Goal: Task Accomplishment & Management: Use online tool/utility

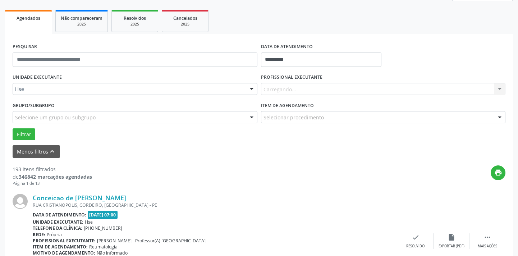
scroll to position [98, 0]
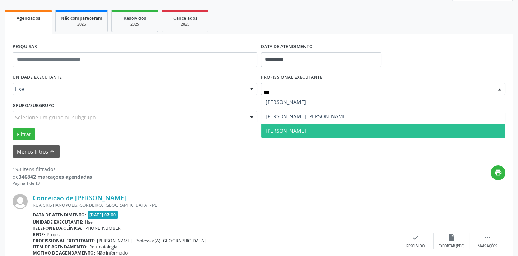
type input "****"
click at [314, 126] on span "[PERSON_NAME]" at bounding box center [383, 131] width 244 height 14
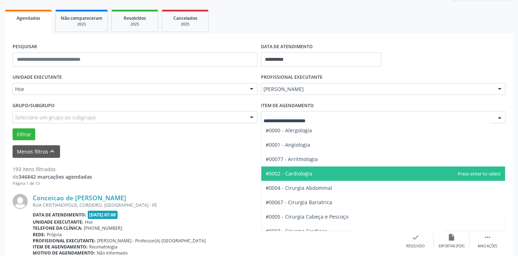
click at [298, 173] on span "#0002 - Cardiologia" at bounding box center [289, 173] width 47 height 7
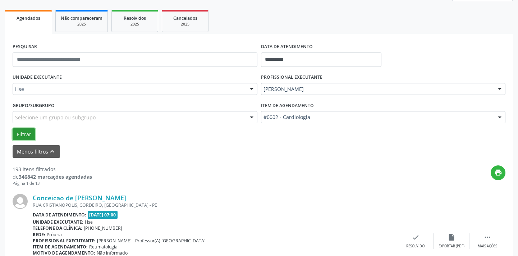
click at [25, 134] on button "Filtrar" at bounding box center [24, 134] width 23 height 12
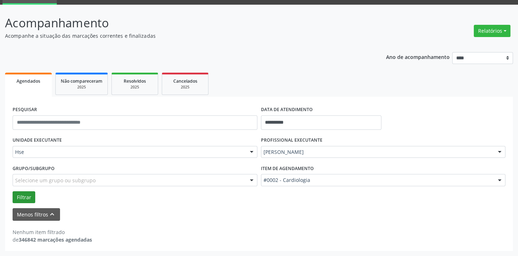
scroll to position [34, 0]
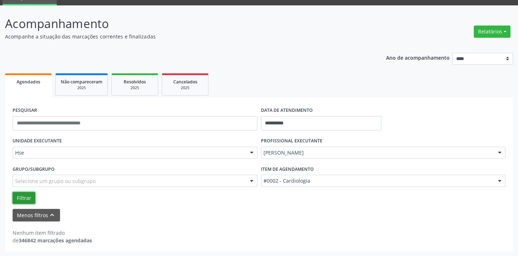
click at [20, 197] on button "Filtrar" at bounding box center [24, 198] width 23 height 12
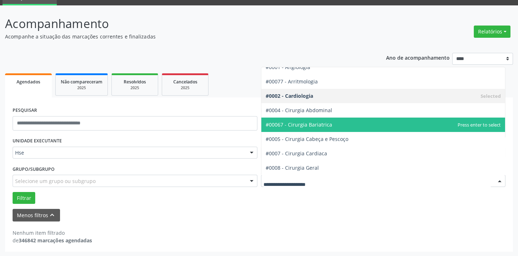
scroll to position [32, 0]
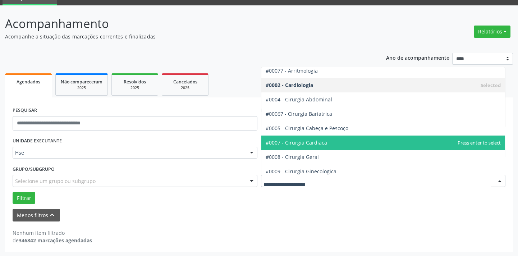
click at [319, 140] on span "#0007 - Cirurgia Cardiaca" at bounding box center [296, 142] width 61 height 7
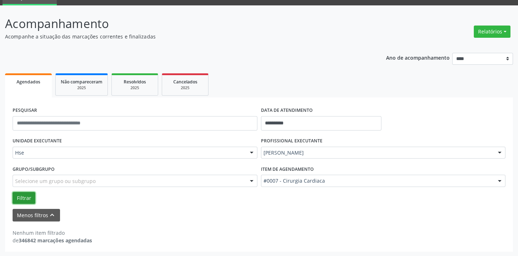
click at [24, 198] on button "Filtrar" at bounding box center [24, 198] width 23 height 12
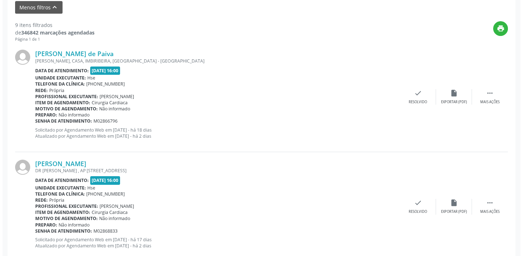
scroll to position [263, 0]
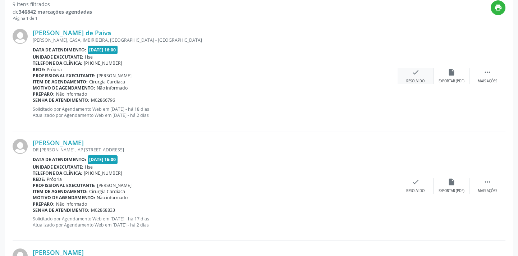
click at [411, 76] on div "check Resolvido" at bounding box center [415, 75] width 36 height 15
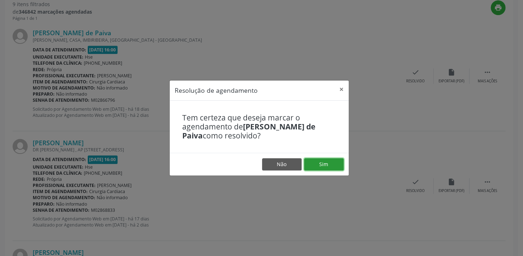
click at [327, 163] on button "Sim" at bounding box center [324, 164] width 40 height 12
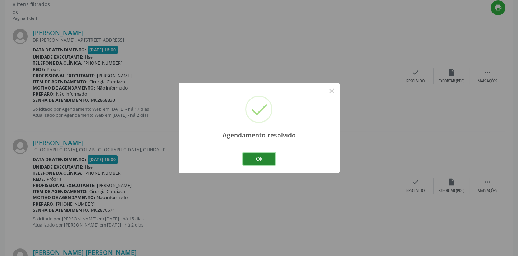
click at [262, 158] on button "Ok" at bounding box center [259, 159] width 32 height 12
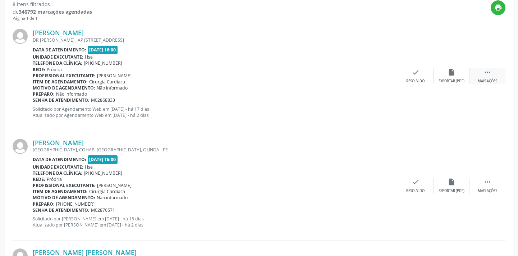
click at [484, 72] on icon "" at bounding box center [487, 72] width 8 height 8
click at [447, 76] on div "alarm_off Não compareceu" at bounding box center [451, 75] width 36 height 15
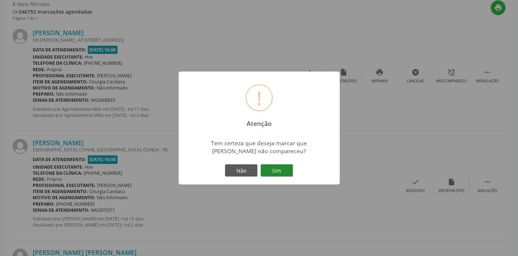
click at [285, 172] on button "Sim" at bounding box center [276, 170] width 32 height 12
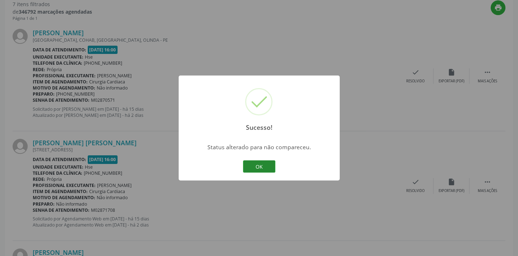
click at [266, 167] on button "OK" at bounding box center [259, 166] width 32 height 12
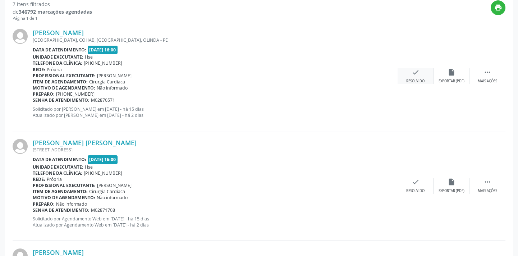
click at [410, 80] on div "Resolvido" at bounding box center [415, 81] width 18 height 5
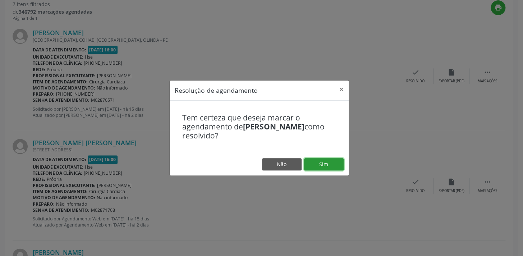
click at [335, 164] on button "Sim" at bounding box center [324, 164] width 40 height 12
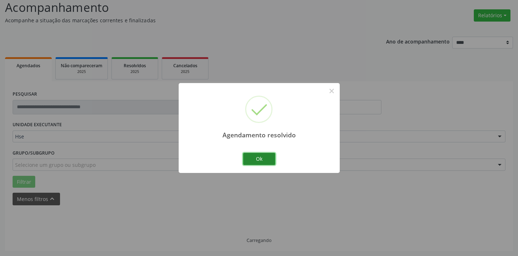
click at [258, 159] on button "Ok" at bounding box center [259, 159] width 32 height 12
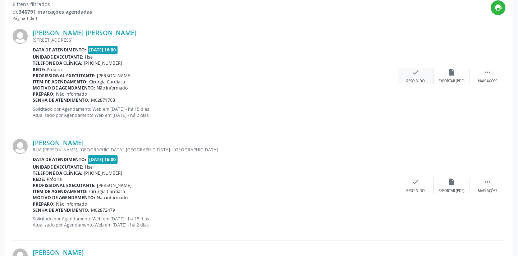
click at [414, 75] on icon "check" at bounding box center [415, 72] width 8 height 8
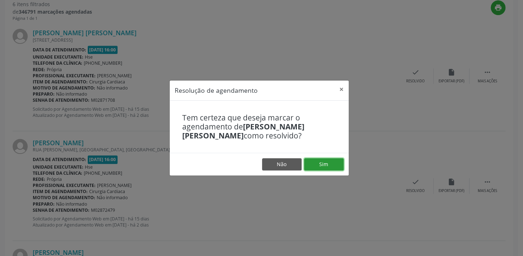
click at [329, 169] on button "Sim" at bounding box center [324, 164] width 40 height 12
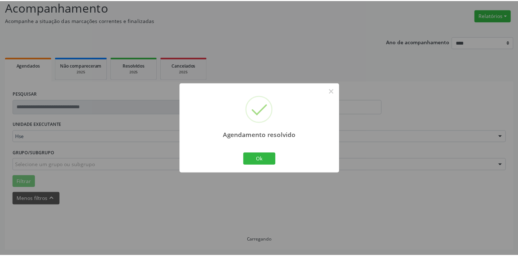
scroll to position [50, 0]
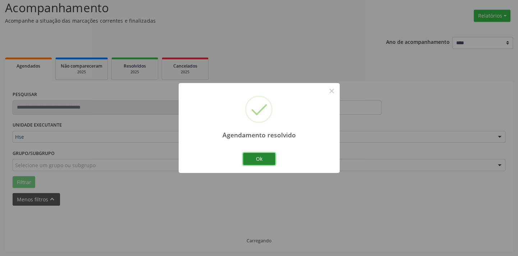
click at [253, 158] on button "Ok" at bounding box center [259, 159] width 32 height 12
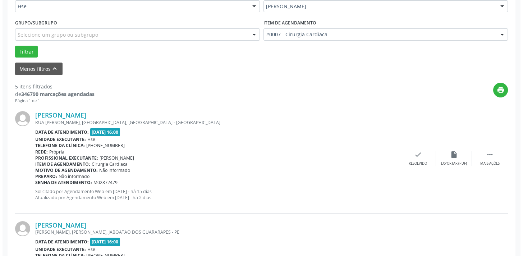
scroll to position [246, 0]
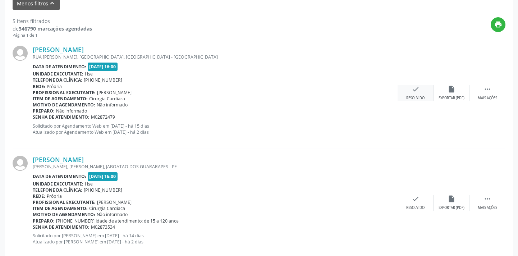
click at [413, 96] on div "Resolvido" at bounding box center [415, 98] width 18 height 5
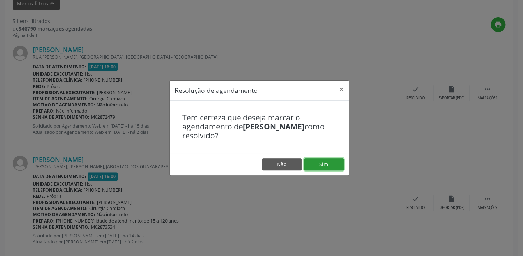
click at [329, 165] on button "Sim" at bounding box center [324, 164] width 40 height 12
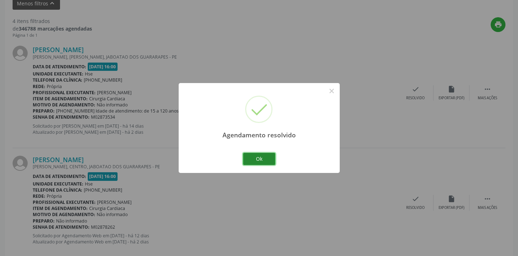
click at [253, 158] on button "Ok" at bounding box center [259, 159] width 32 height 12
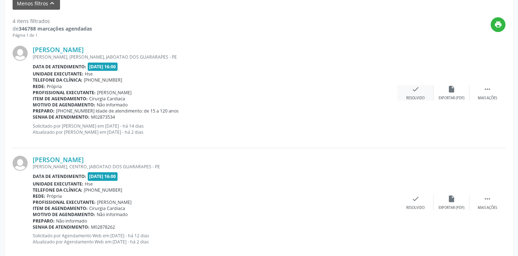
click at [416, 89] on icon "check" at bounding box center [415, 89] width 8 height 8
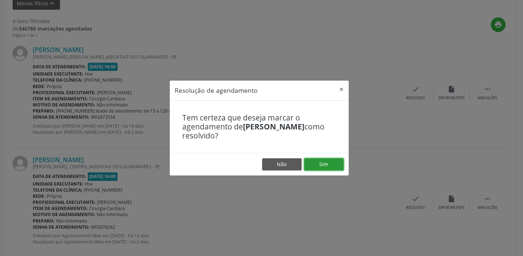
click at [330, 163] on button "Sim" at bounding box center [324, 164] width 40 height 12
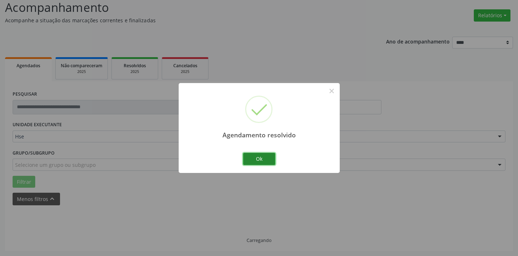
click at [263, 160] on button "Ok" at bounding box center [259, 159] width 32 height 12
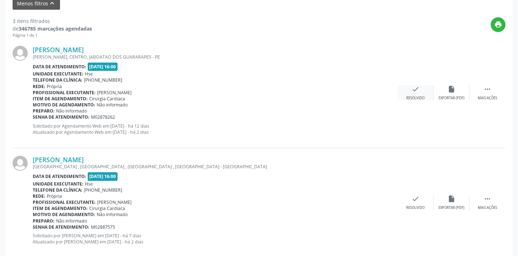
click at [413, 93] on div "check Resolvido" at bounding box center [415, 92] width 36 height 15
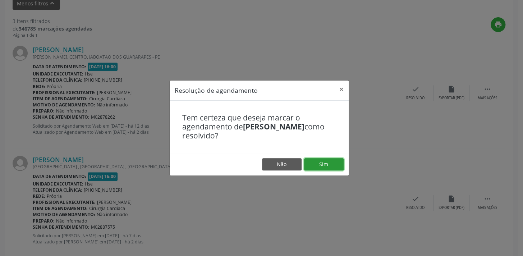
click at [327, 165] on button "Sim" at bounding box center [324, 164] width 40 height 12
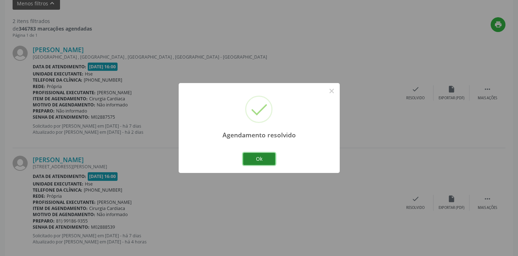
click at [252, 154] on button "Ok" at bounding box center [259, 159] width 32 height 12
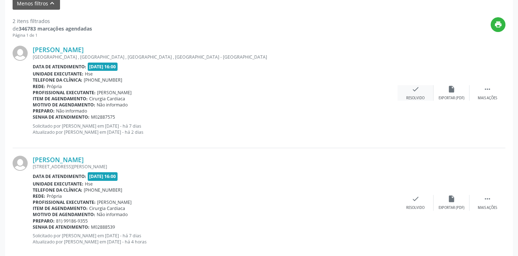
click at [412, 92] on div "check Resolvido" at bounding box center [415, 92] width 36 height 15
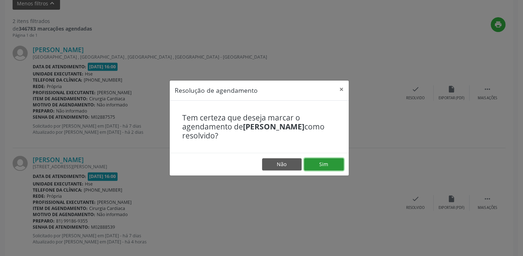
click at [311, 165] on button "Sim" at bounding box center [324, 164] width 40 height 12
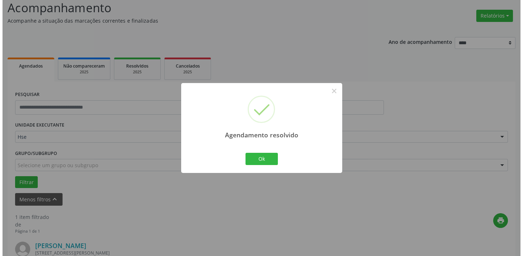
scroll to position [150, 0]
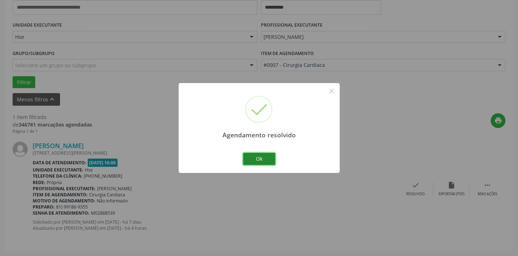
click at [266, 161] on button "Ok" at bounding box center [259, 159] width 32 height 12
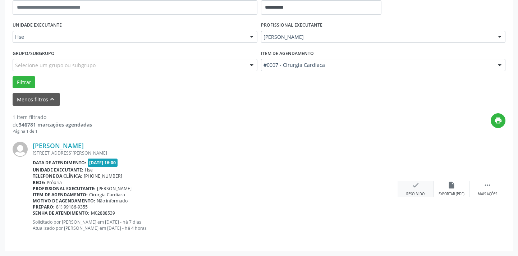
click at [414, 194] on div "Resolvido" at bounding box center [415, 194] width 18 height 5
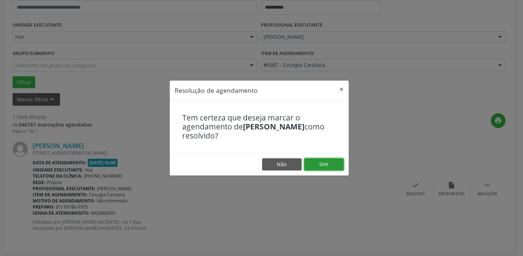
click at [330, 169] on button "Sim" at bounding box center [324, 164] width 40 height 12
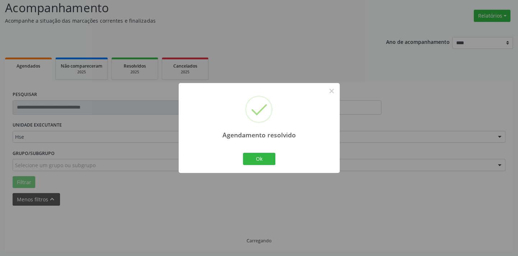
scroll to position [34, 0]
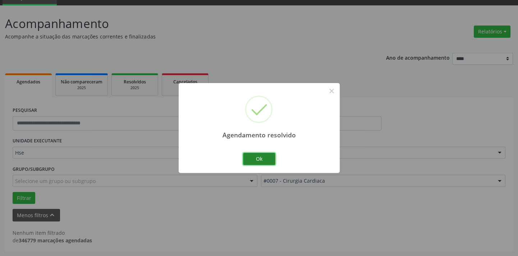
click at [253, 156] on button "Ok" at bounding box center [259, 159] width 32 height 12
